Goal: Task Accomplishment & Management: Use online tool/utility

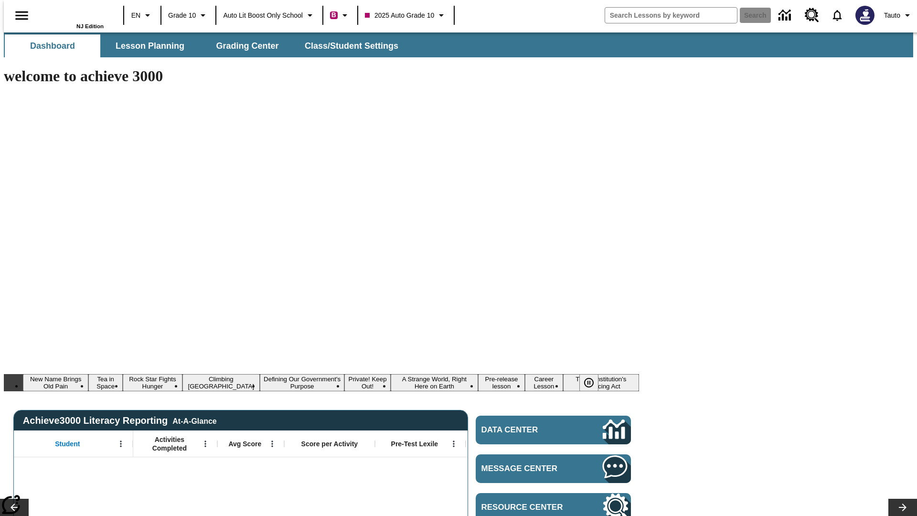
type input "-1"
click at [146, 46] on span "Lesson Planning" at bounding box center [150, 46] width 69 height 11
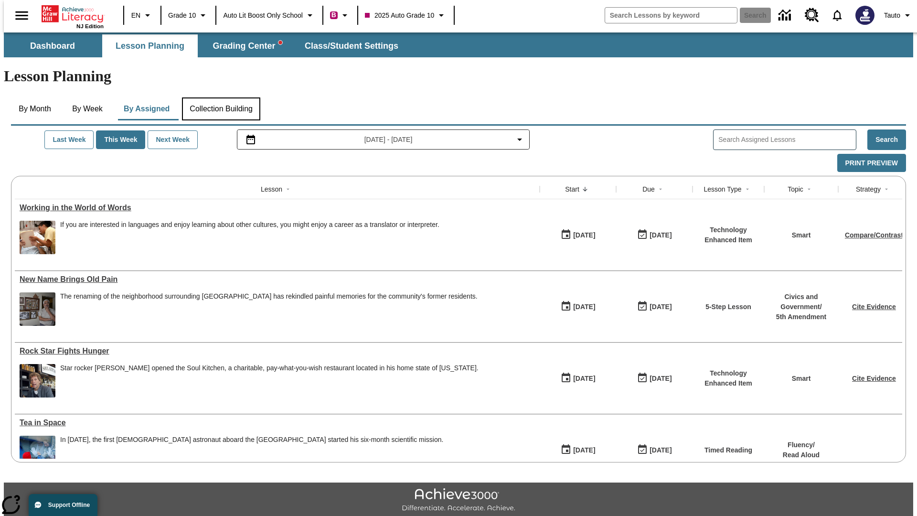
click at [220, 97] on button "Collection Building" at bounding box center [221, 108] width 78 height 23
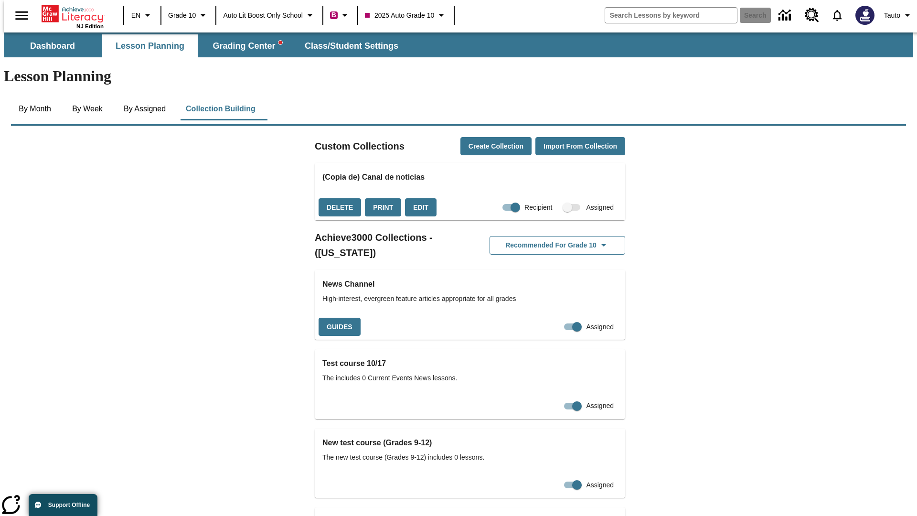
checkbox input "true"
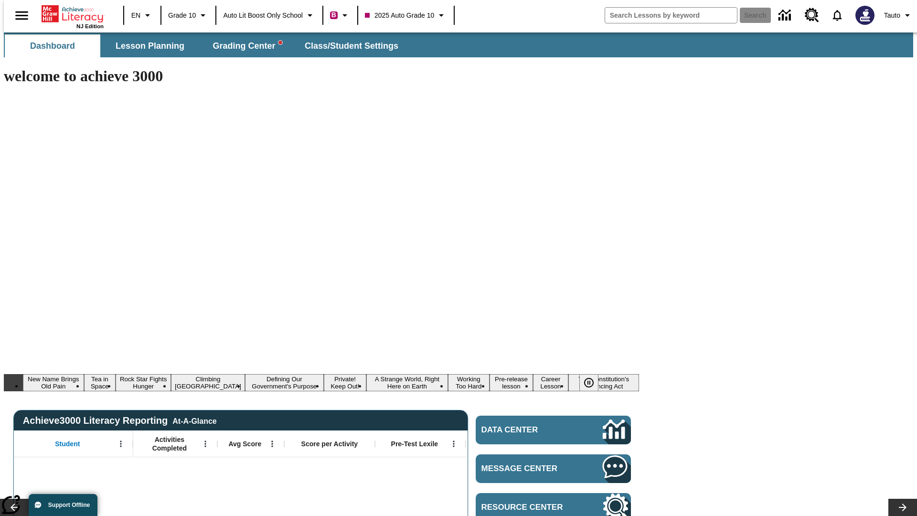
type input "-1"
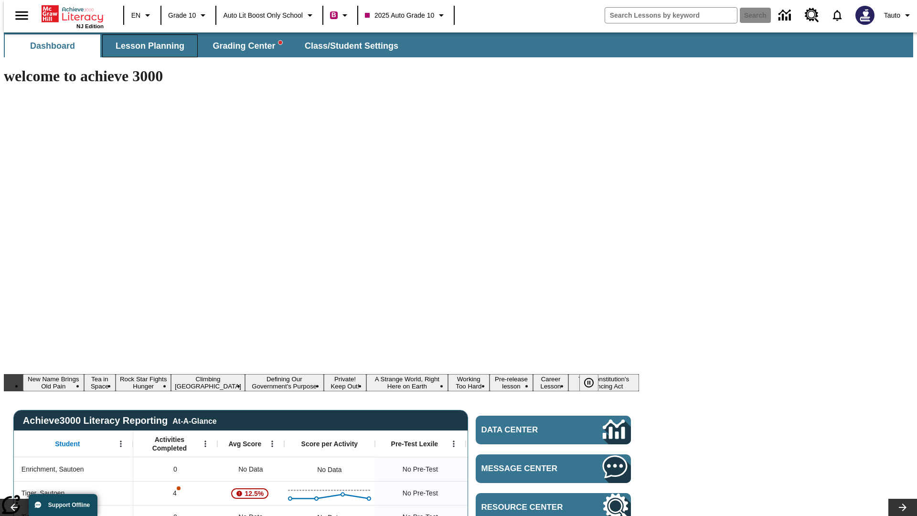
click at [146, 46] on span "Lesson Planning" at bounding box center [150, 46] width 69 height 11
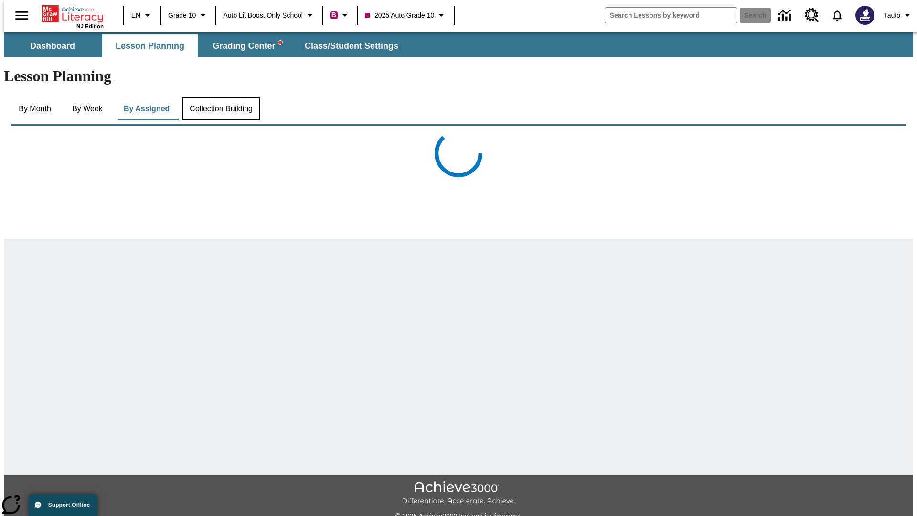
click at [220, 97] on button "Collection Building" at bounding box center [221, 108] width 78 height 23
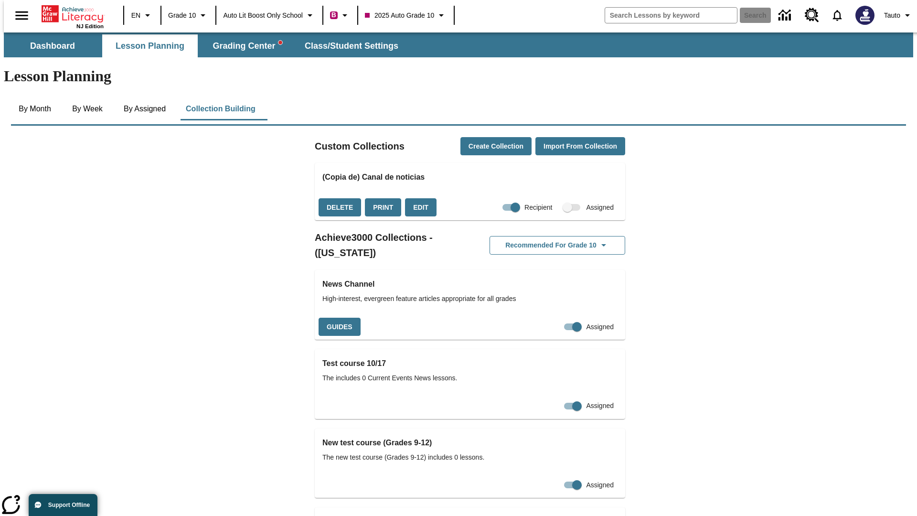
checkbox input "false"
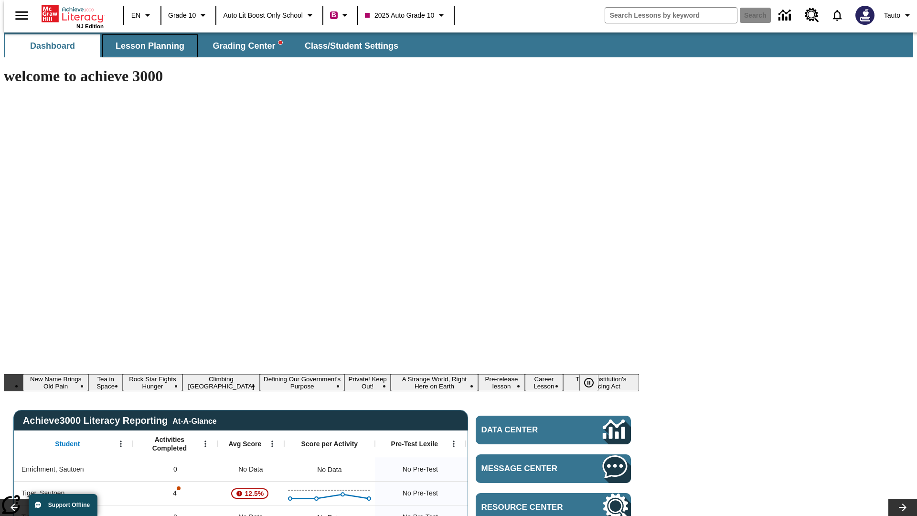
click at [146, 46] on span "Lesson Planning" at bounding box center [150, 46] width 69 height 11
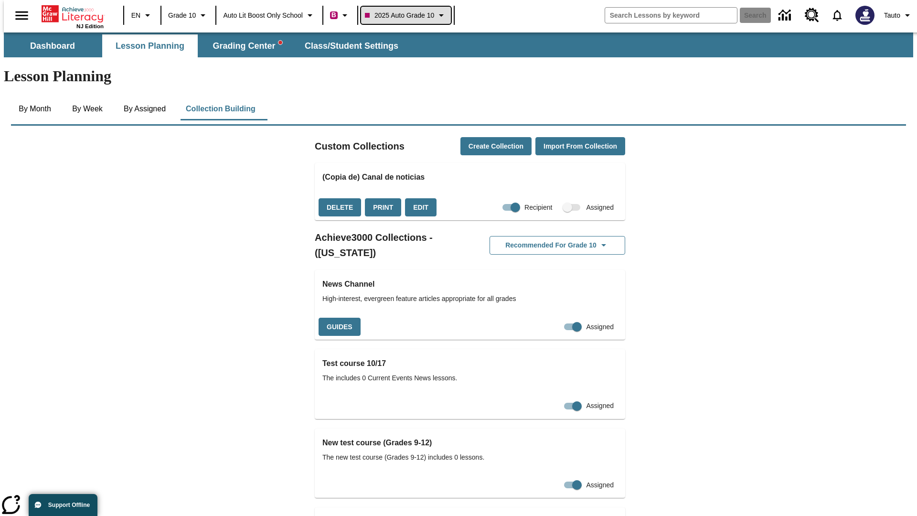
click at [407, 15] on span "2025 Auto Grade 10" at bounding box center [399, 16] width 69 height 10
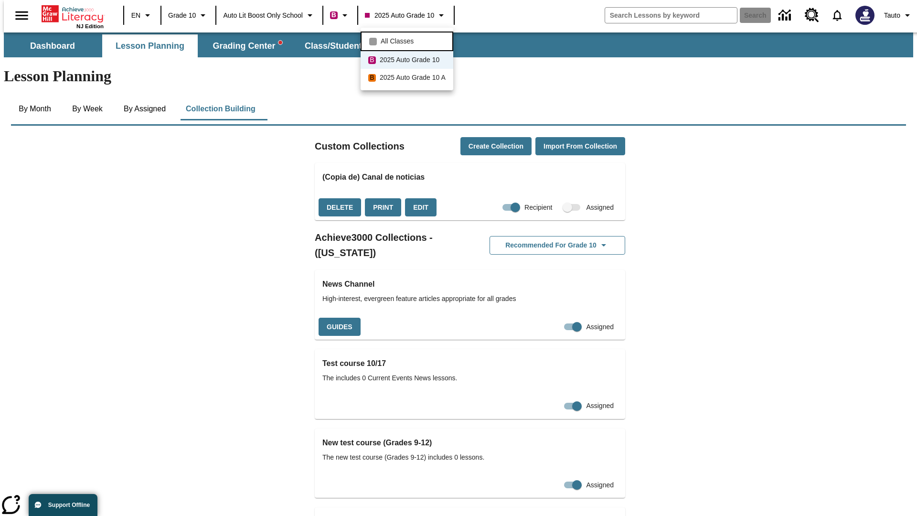
click at [408, 40] on span "All Classes" at bounding box center [397, 41] width 33 height 10
